Goal: Task Accomplishment & Management: Manage account settings

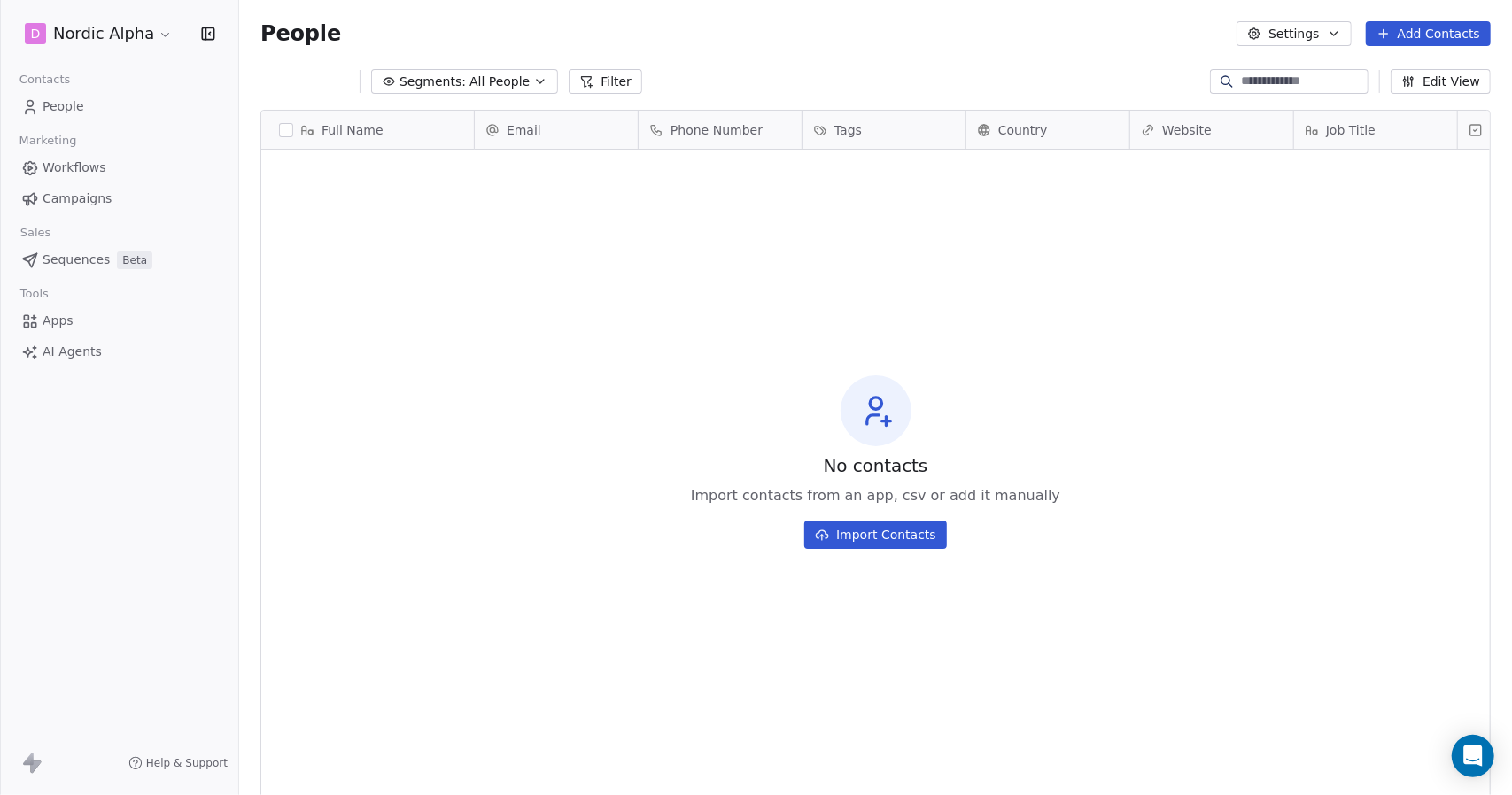
scroll to position [686, 1260]
click at [108, 109] on link "People" at bounding box center [118, 107] width 210 height 29
click at [118, 105] on link "People" at bounding box center [118, 107] width 210 height 29
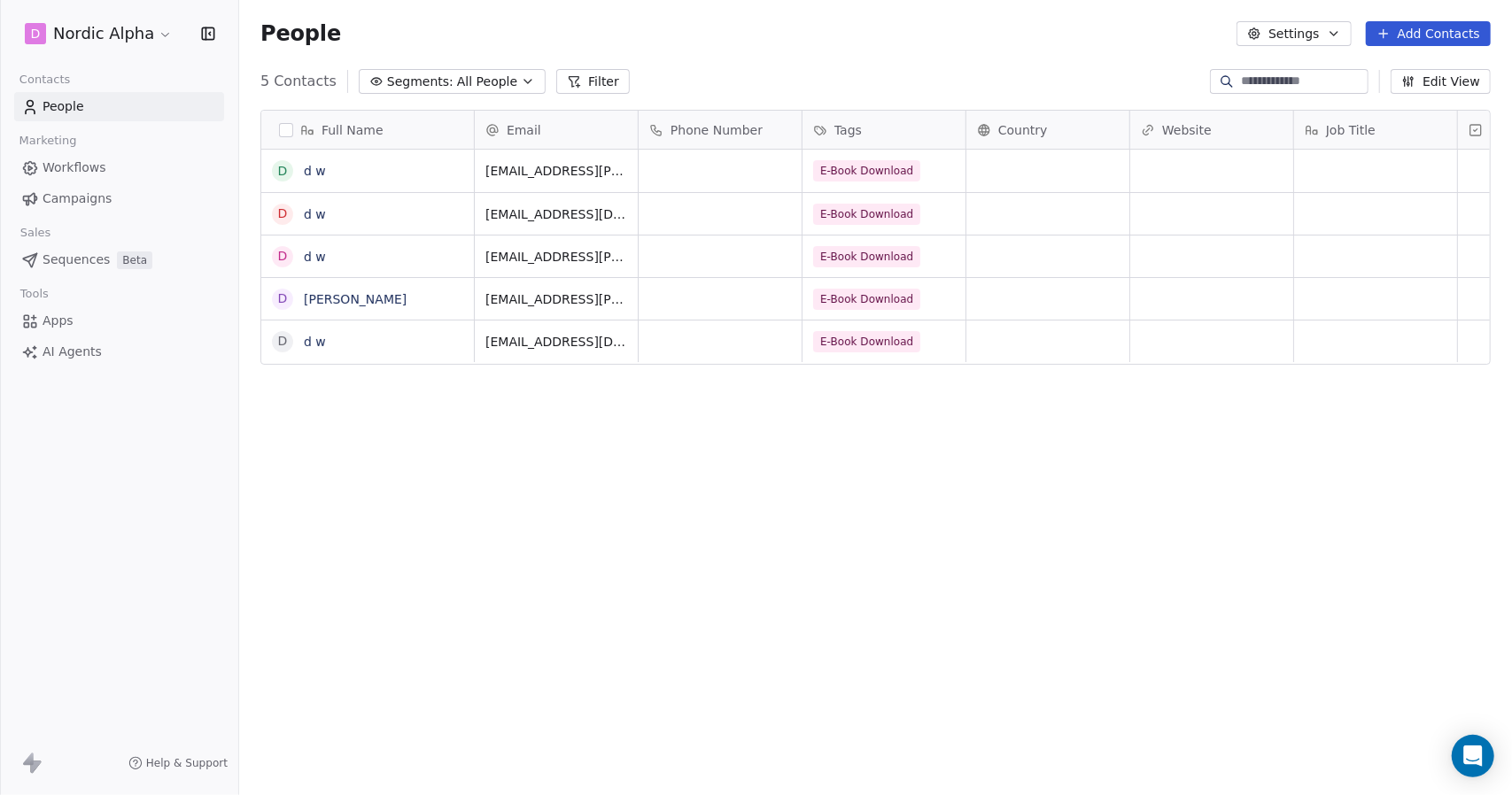
scroll to position [686, 1260]
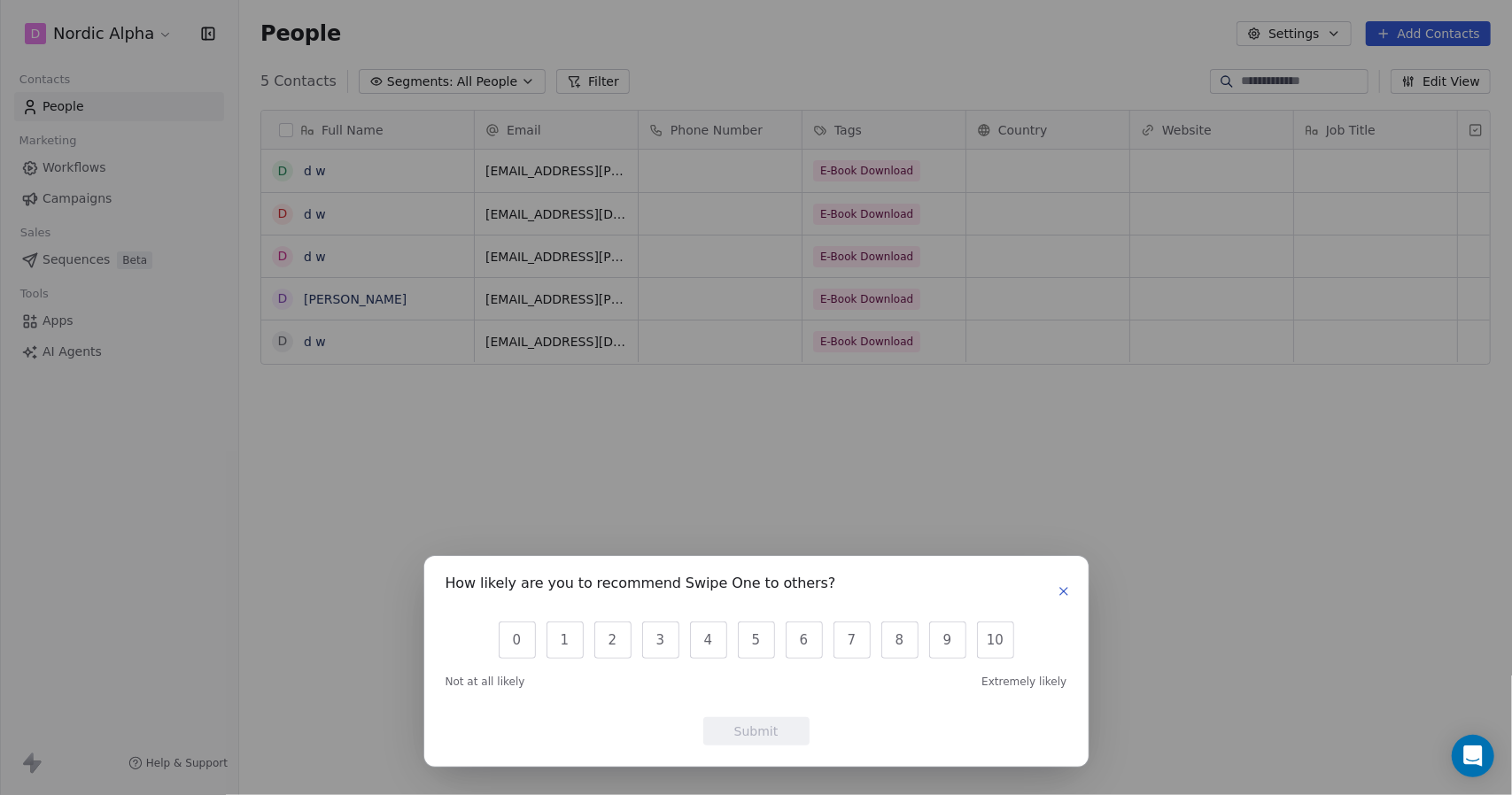
click at [1059, 581] on button "button" at bounding box center [1064, 592] width 22 height 22
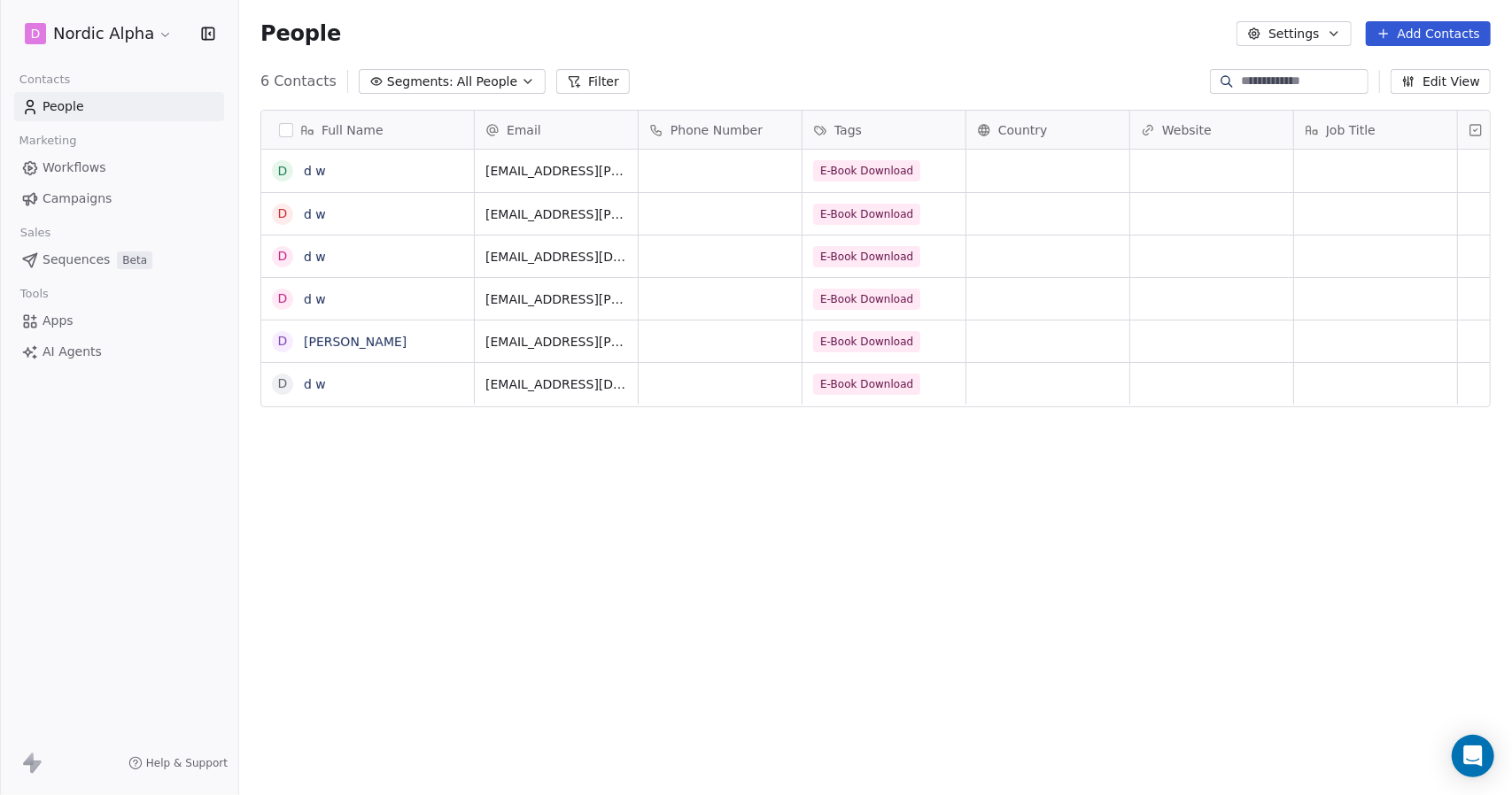
click at [284, 128] on button "button" at bounding box center [286, 130] width 14 height 14
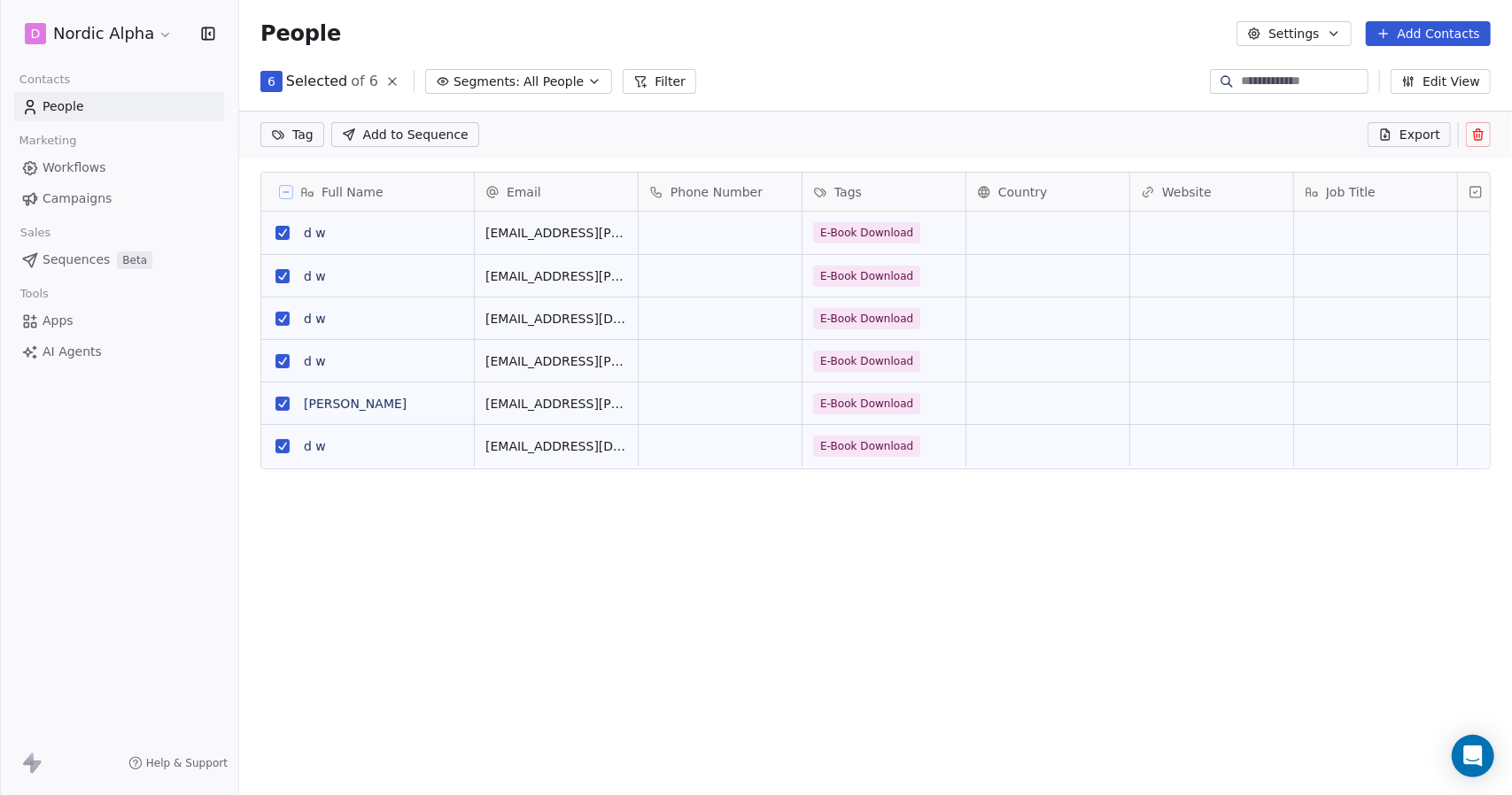
scroll to position [624, 1260]
click at [1477, 132] on icon at bounding box center [1479, 132] width 10 height 0
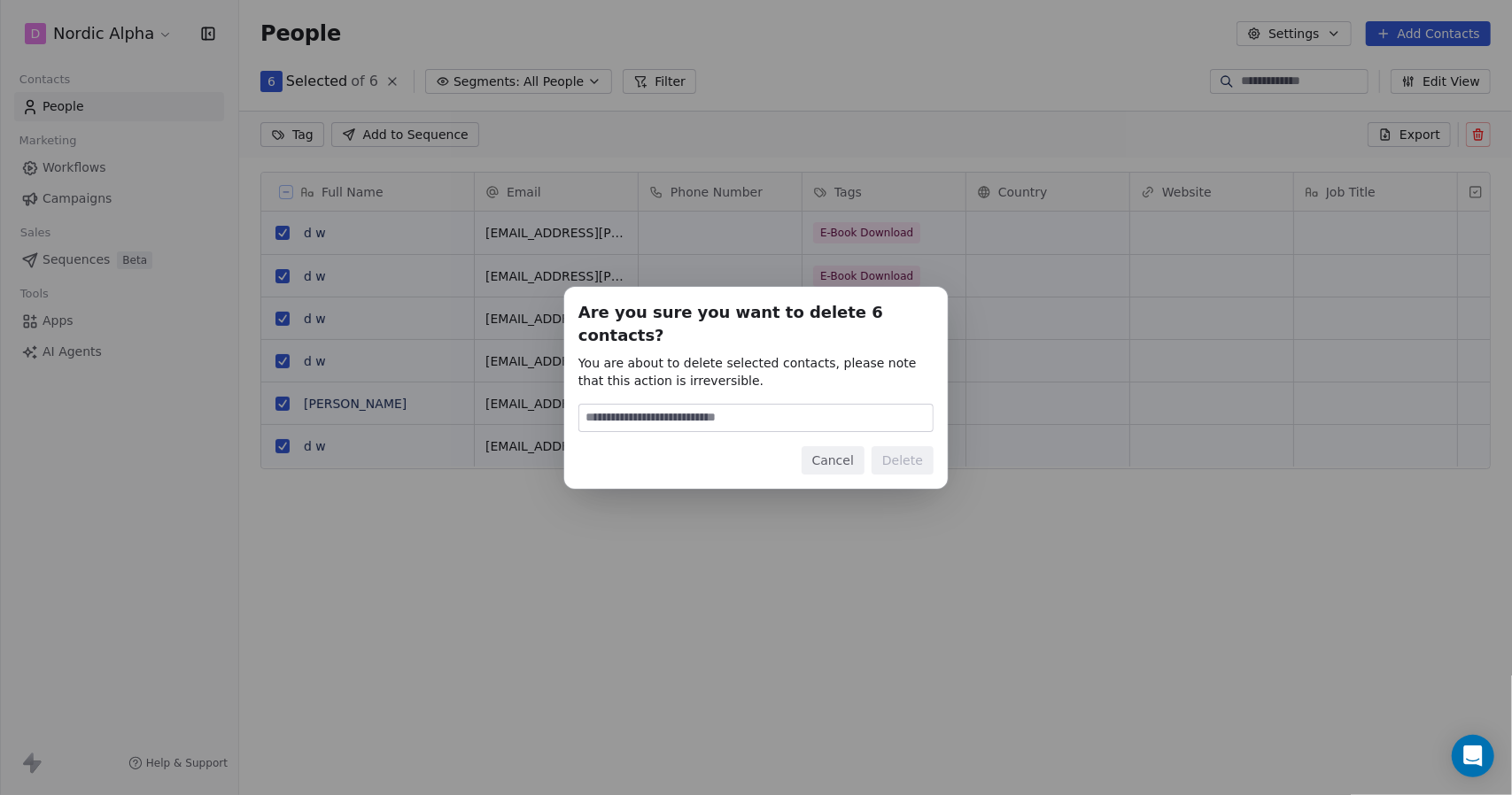
click at [791, 406] on input at bounding box center [755, 418] width 353 height 26
type input "******"
click at [909, 453] on button "Delete" at bounding box center [902, 460] width 62 height 28
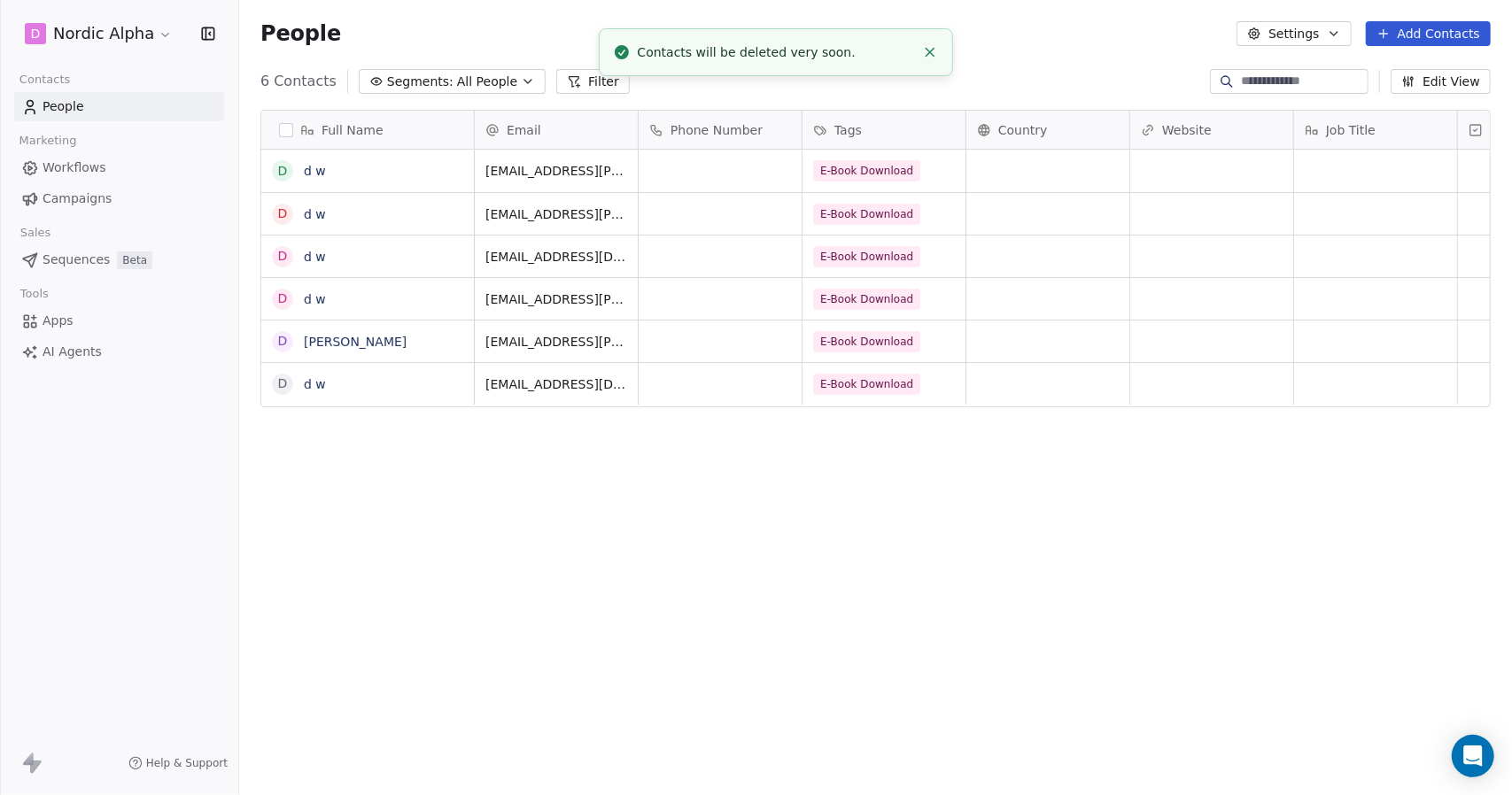
scroll to position [686, 1260]
